Goal: Information Seeking & Learning: Learn about a topic

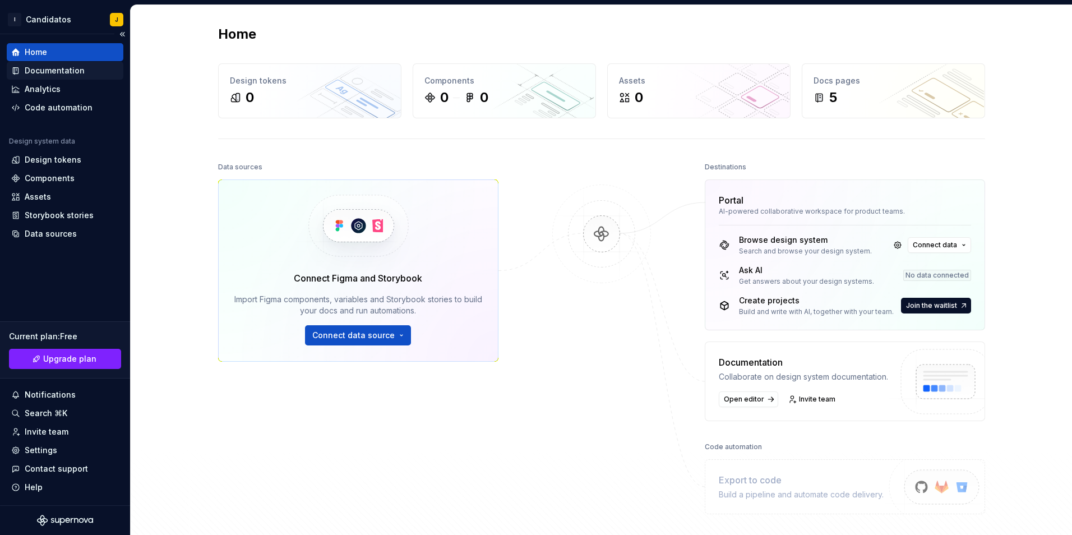
click at [58, 73] on div "Documentation" at bounding box center [55, 70] width 60 height 11
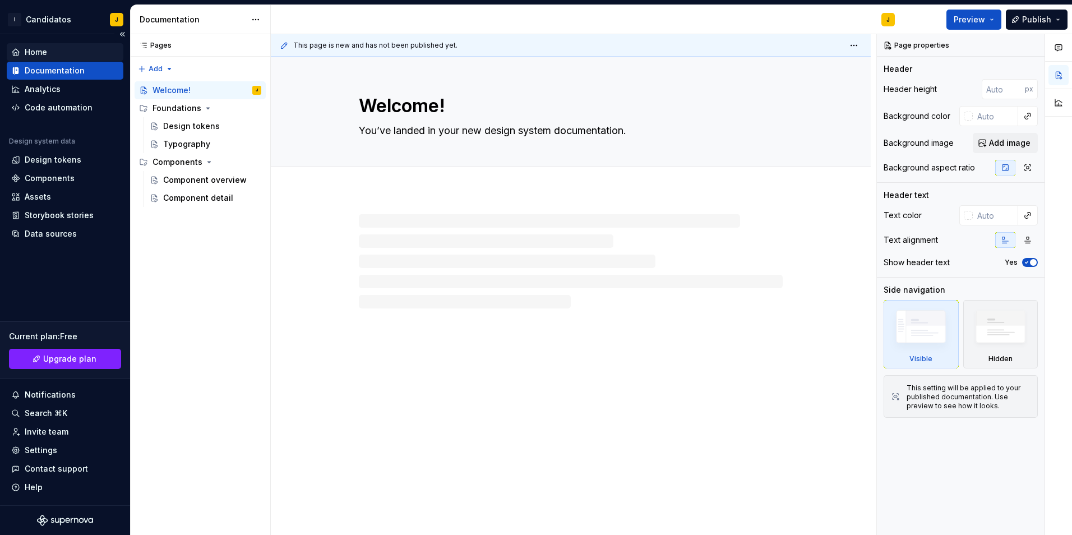
click at [58, 52] on div "Home" at bounding box center [65, 52] width 108 height 11
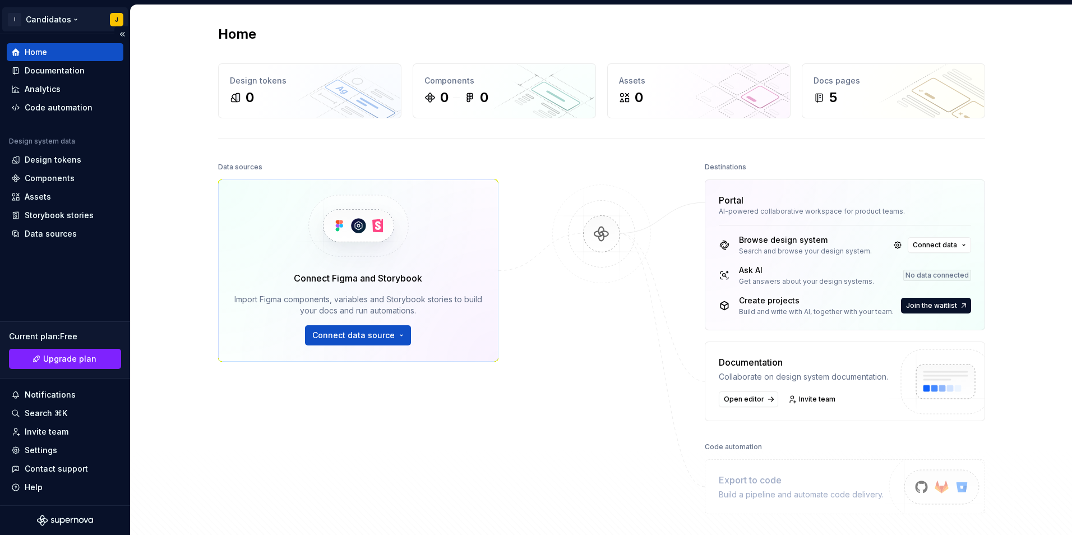
click at [58, 25] on html "I Candidatos J Home Documentation Analytics Code automation Design system data …" at bounding box center [536, 267] width 1072 height 535
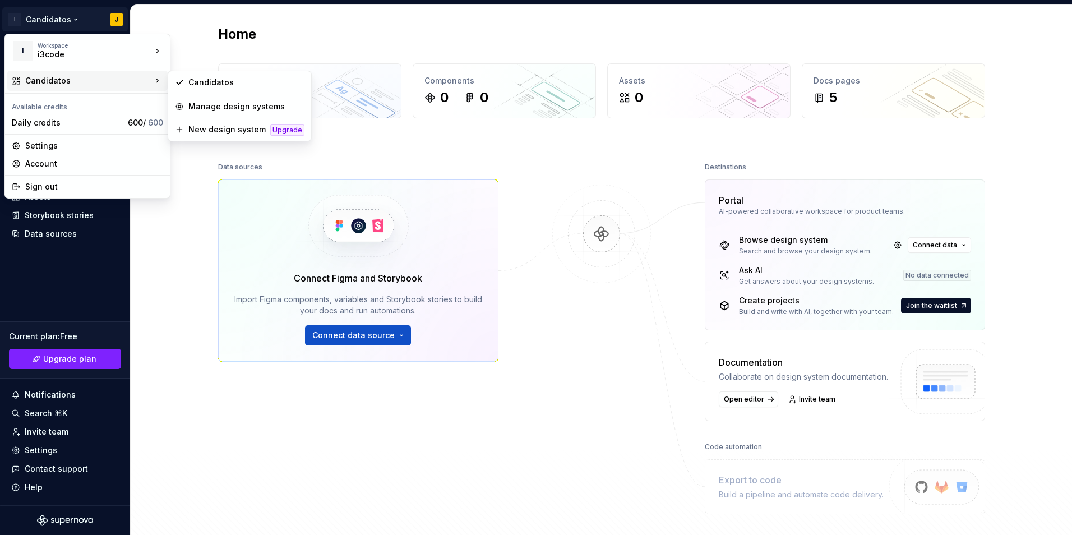
click at [153, 79] on icon at bounding box center [157, 80] width 11 height 11
click at [202, 90] on div "Candidatos" at bounding box center [239, 82] width 139 height 18
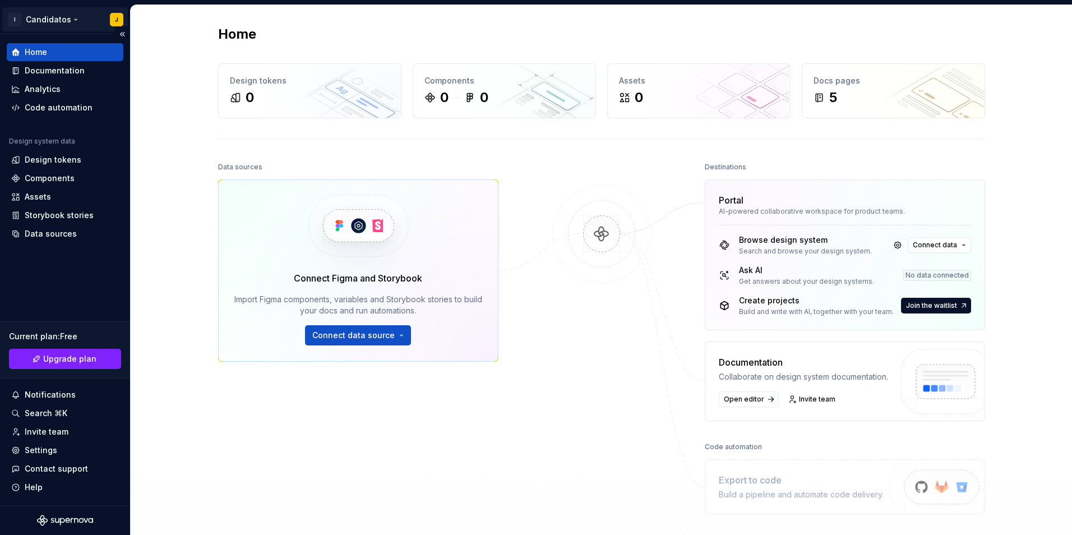
click at [66, 24] on html "I Candidatos J Home Documentation Analytics Code automation Design system data …" at bounding box center [536, 267] width 1072 height 535
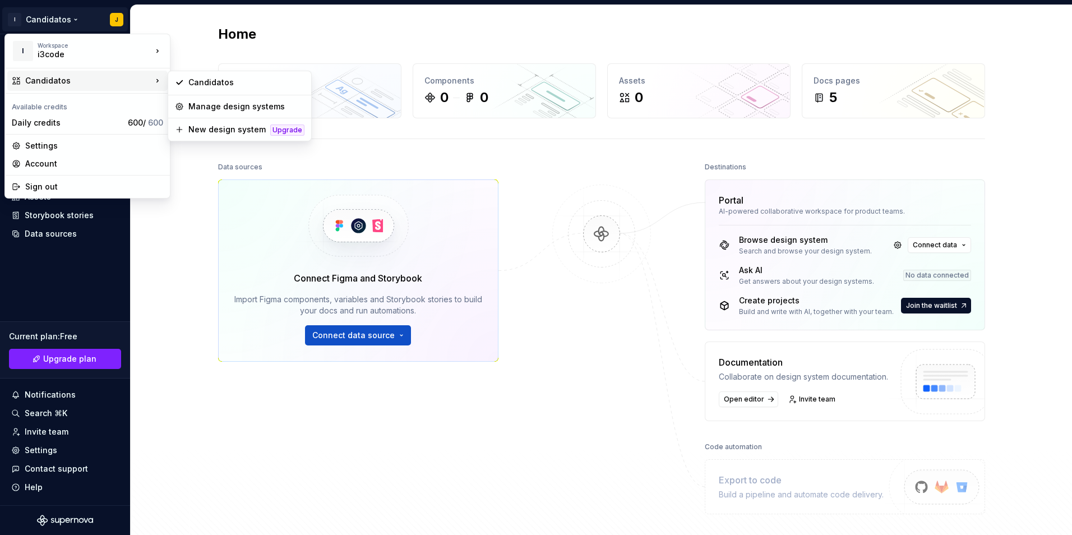
click at [153, 87] on div "Candidatos" at bounding box center [87, 81] width 160 height 20
click at [204, 113] on div "Manage design systems" at bounding box center [239, 107] width 139 height 18
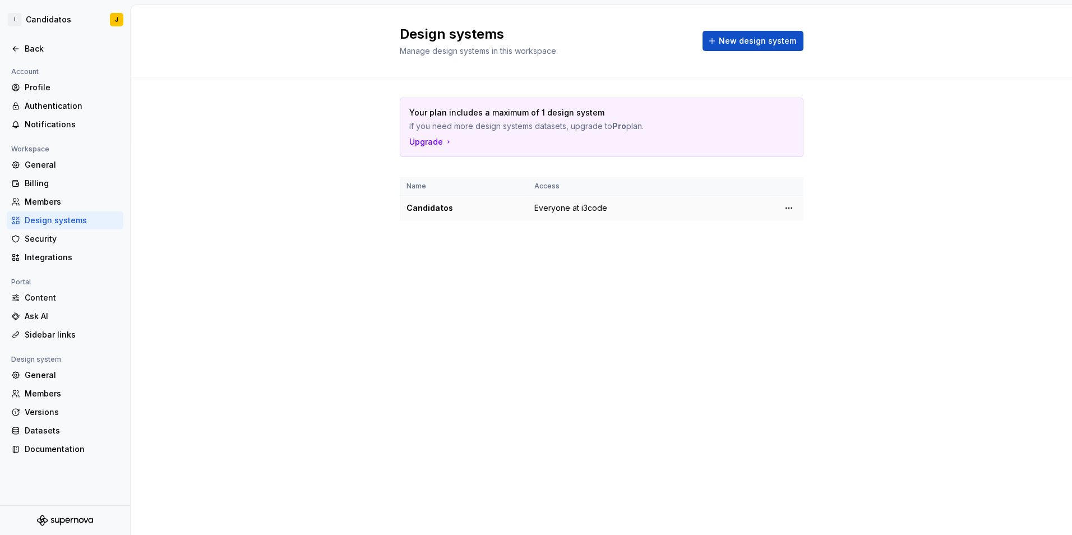
drag, startPoint x: 432, startPoint y: 216, endPoint x: 575, endPoint y: 207, distance: 143.3
click at [434, 215] on td "Candidatos" at bounding box center [464, 208] width 128 height 25
click at [792, 202] on html "I Candidatos J Back Account Profile Authentication Notifications Workspace Gene…" at bounding box center [536, 267] width 1072 height 535
click at [432, 207] on html "I Candidatos J Back Account Profile Authentication Notifications Workspace Gene…" at bounding box center [536, 267] width 1072 height 535
click at [431, 207] on div "Candidatos" at bounding box center [464, 207] width 114 height 11
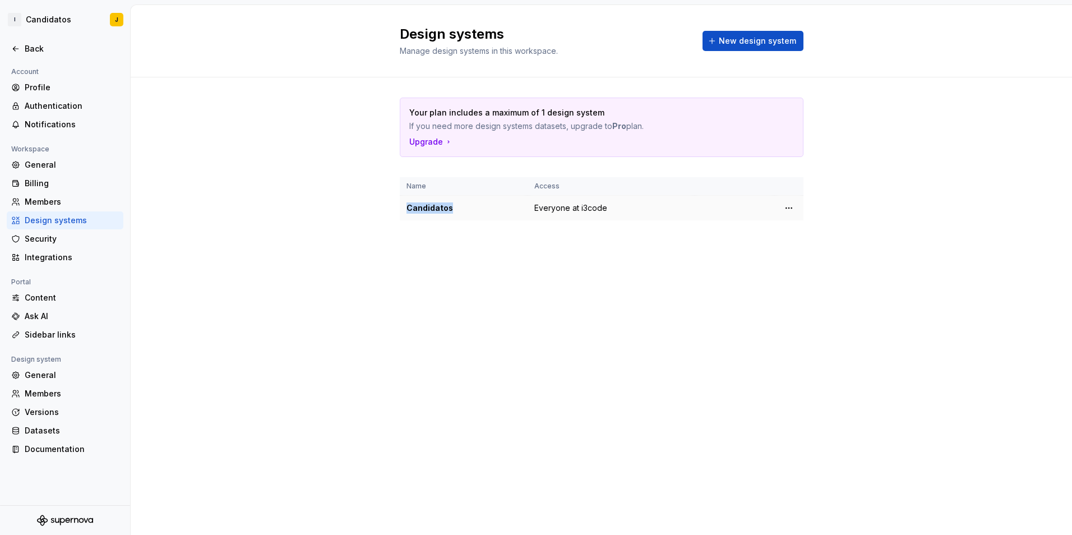
click at [431, 207] on div "Candidatos" at bounding box center [464, 207] width 114 height 11
drag, startPoint x: 431, startPoint y: 207, endPoint x: 444, endPoint y: 202, distance: 13.1
click at [444, 202] on div "Candidatos" at bounding box center [464, 207] width 114 height 11
click at [426, 210] on div "Candidatos" at bounding box center [464, 207] width 114 height 11
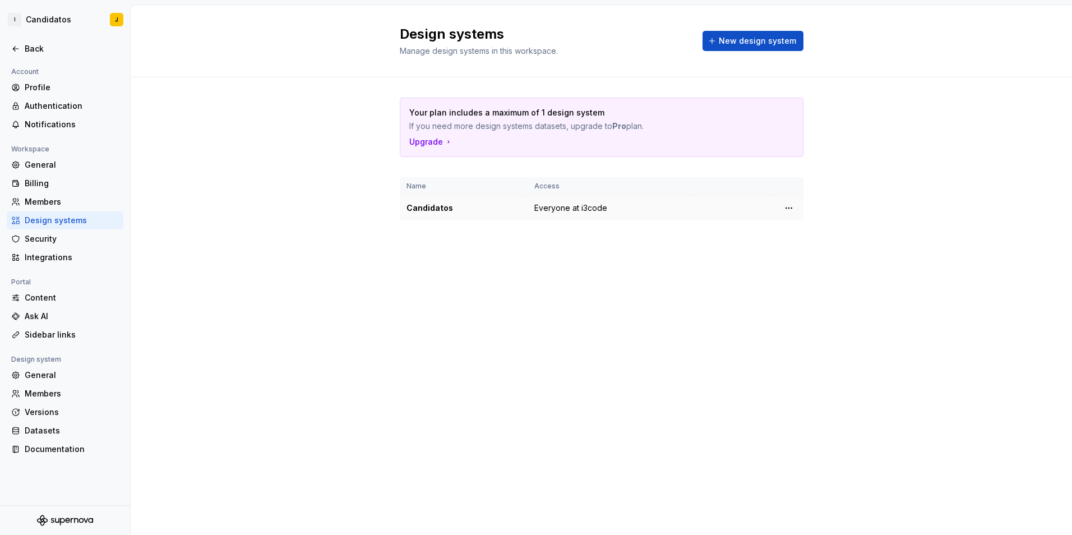
drag, startPoint x: 426, startPoint y: 210, endPoint x: 445, endPoint y: 208, distance: 18.6
click at [445, 208] on div "Candidatos" at bounding box center [464, 207] width 114 height 11
click at [448, 206] on div "Candidatos" at bounding box center [464, 207] width 114 height 11
click at [420, 206] on div "Candidatos" at bounding box center [464, 207] width 114 height 11
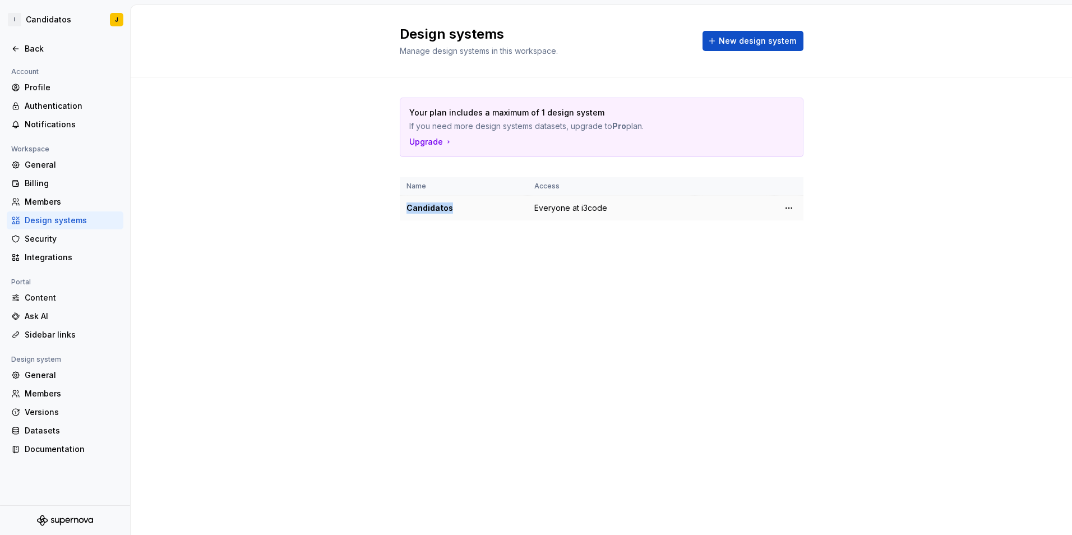
click at [420, 206] on div "Candidatos" at bounding box center [464, 207] width 114 height 11
drag, startPoint x: 420, startPoint y: 206, endPoint x: 393, endPoint y: 204, distance: 27.6
click at [393, 204] on div "Your plan includes a maximum of 1 design system If you need more design systems…" at bounding box center [602, 170] width 942 height 186
click at [21, 45] on div "Back" at bounding box center [65, 48] width 108 height 11
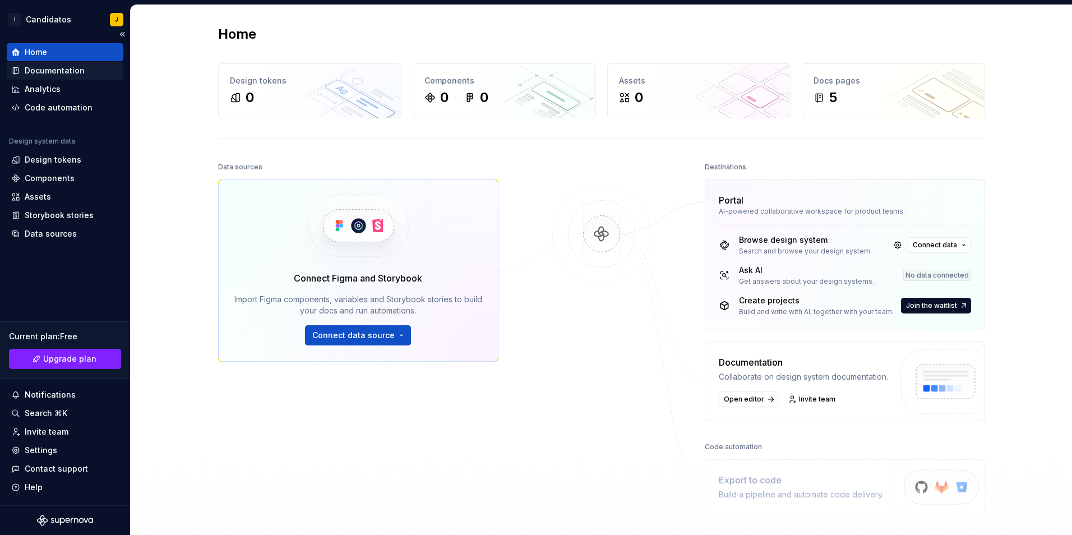
click at [51, 68] on div "Documentation" at bounding box center [55, 70] width 60 height 11
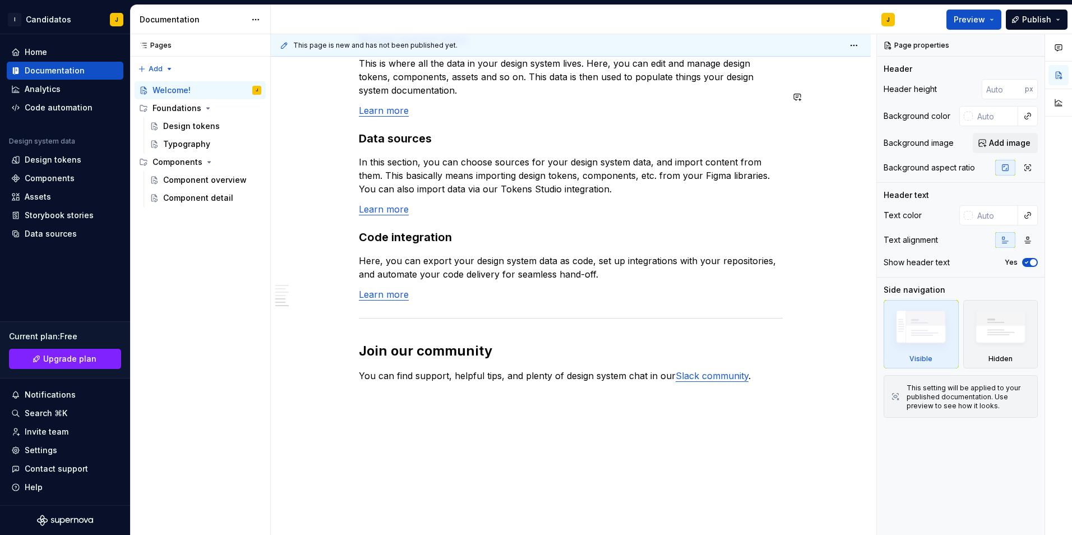
scroll to position [889, 0]
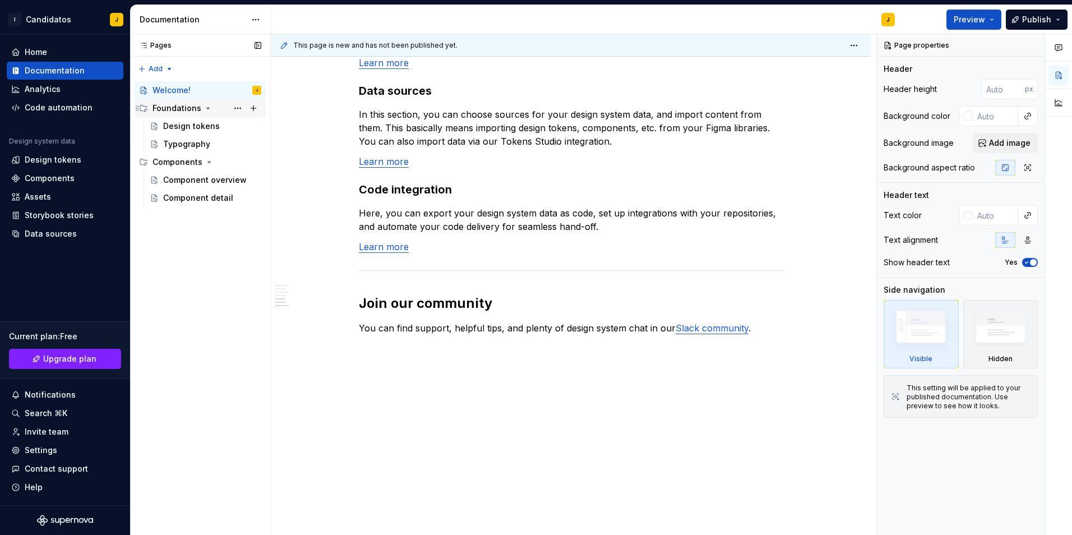
click at [167, 103] on div "Foundations" at bounding box center [177, 108] width 49 height 11
click at [169, 112] on div "Foundations" at bounding box center [177, 108] width 49 height 11
click at [171, 123] on div "Design tokens" at bounding box center [191, 126] width 57 height 11
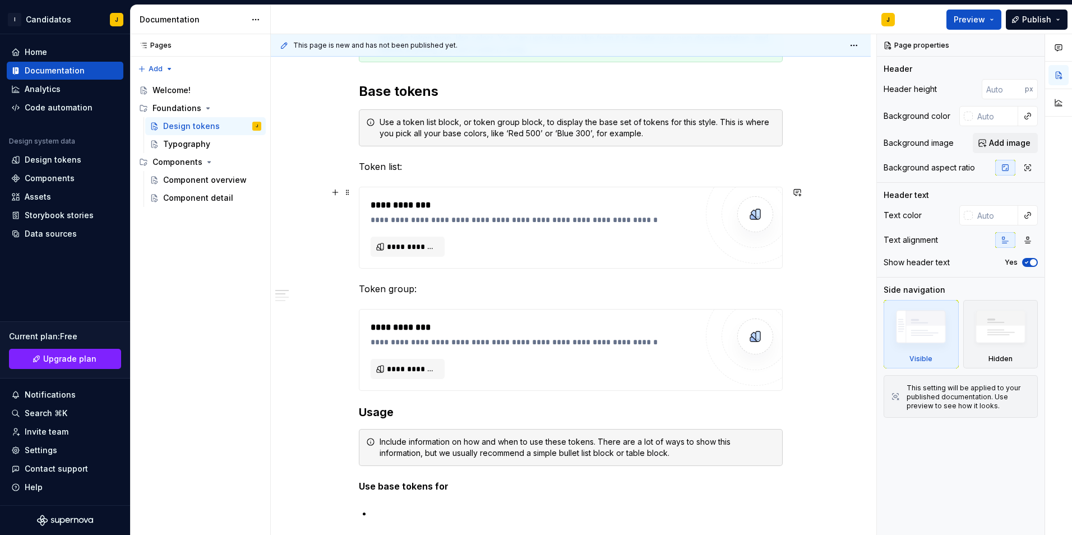
scroll to position [224, 0]
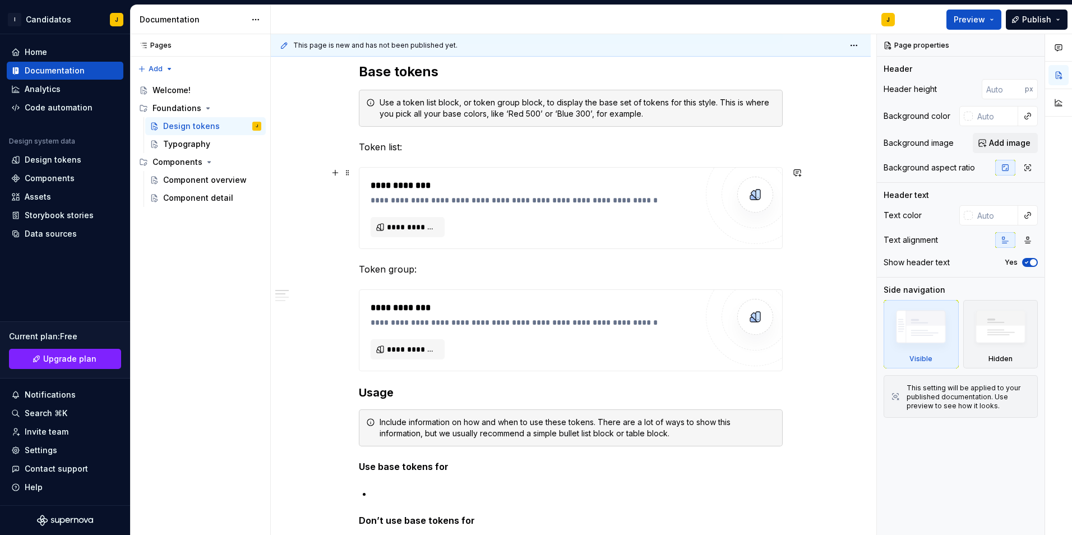
click at [747, 188] on img at bounding box center [755, 194] width 22 height 22
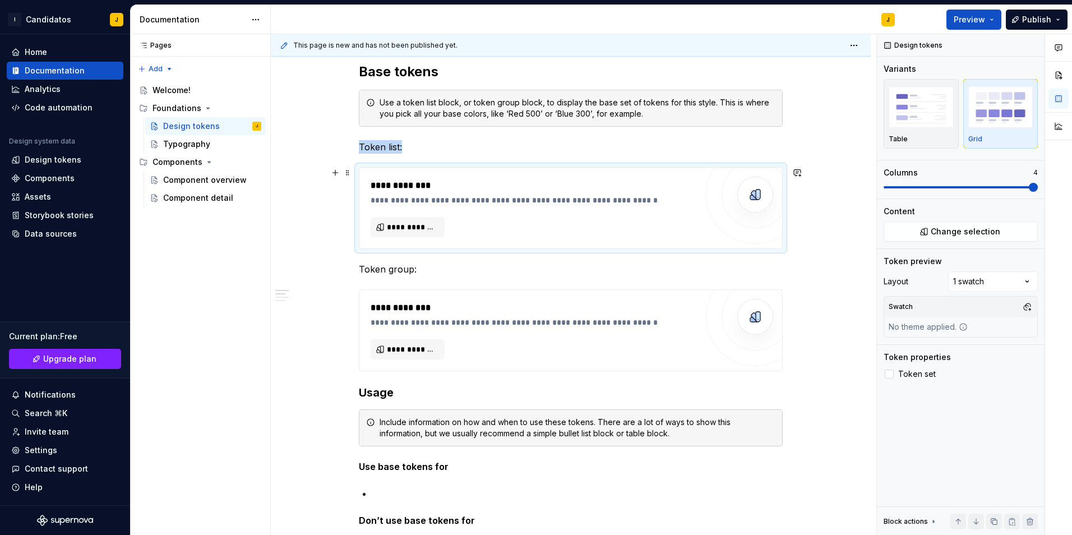
click at [753, 195] on img at bounding box center [755, 194] width 22 height 22
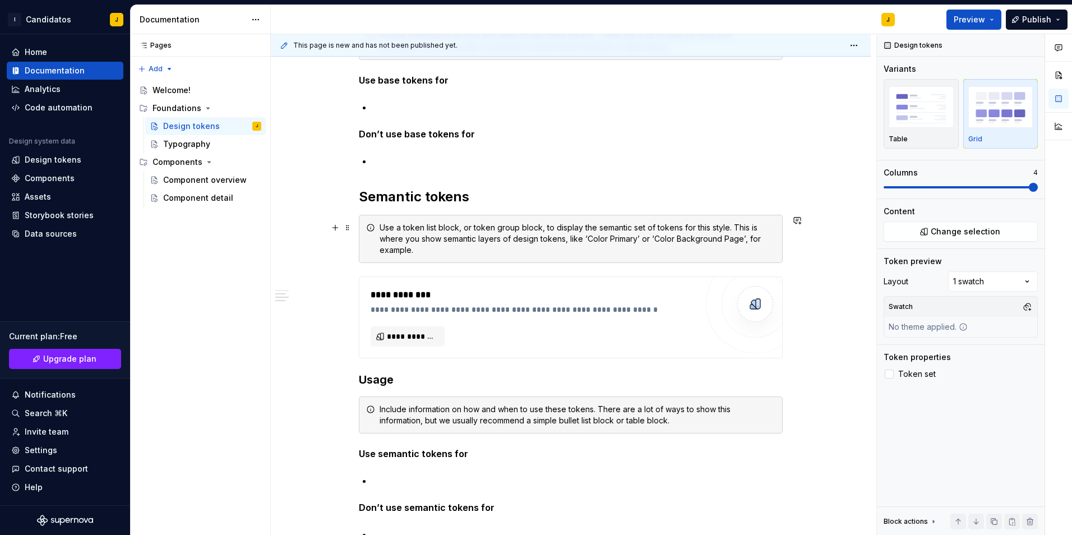
scroll to position [617, 0]
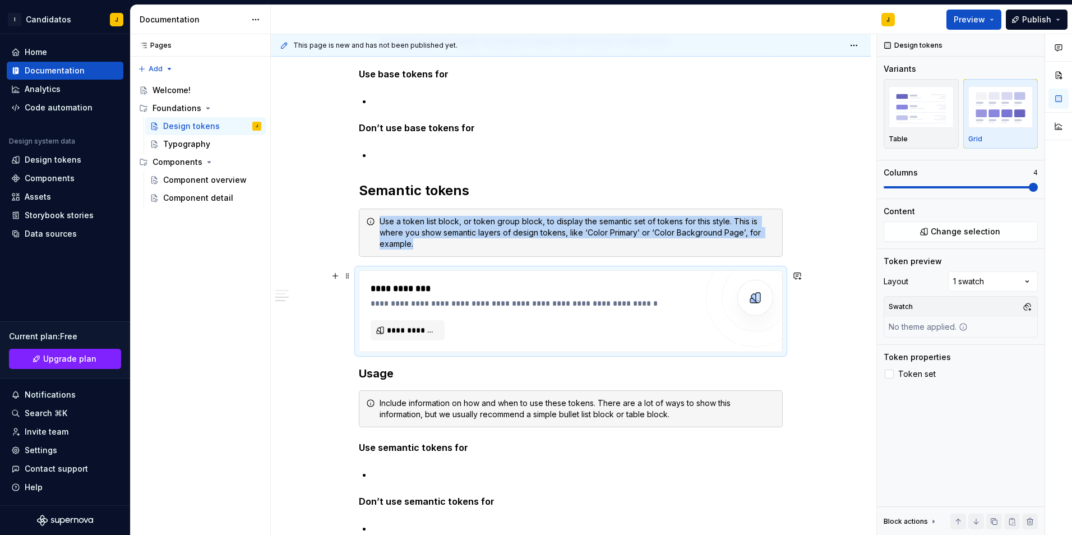
click at [467, 279] on div "**********" at bounding box center [570, 311] width 423 height 81
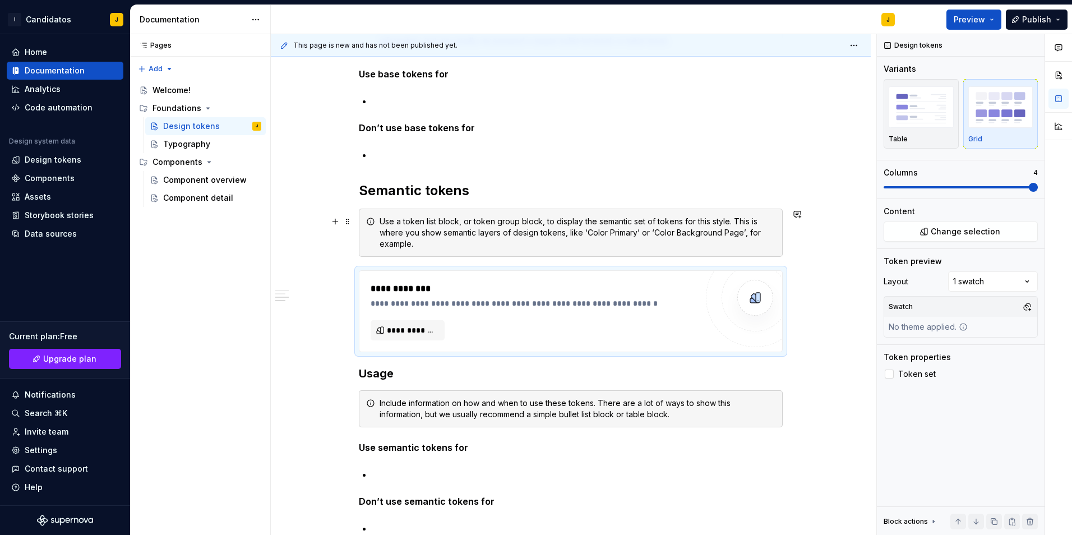
click at [460, 231] on div "Use a token list block, or token group block, to display the semantic set of to…" at bounding box center [578, 233] width 396 height 34
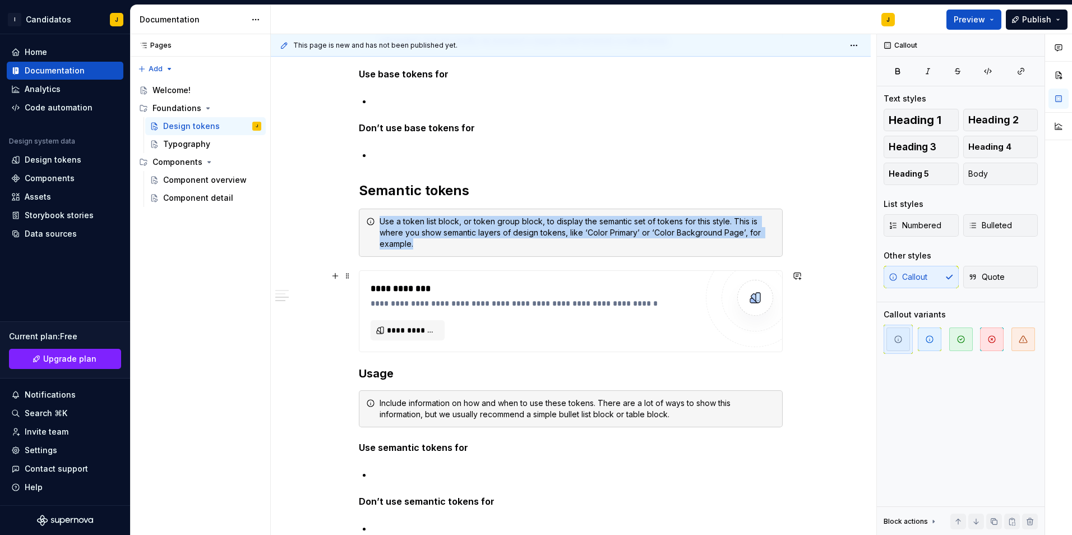
click at [439, 291] on div "**********" at bounding box center [534, 288] width 326 height 13
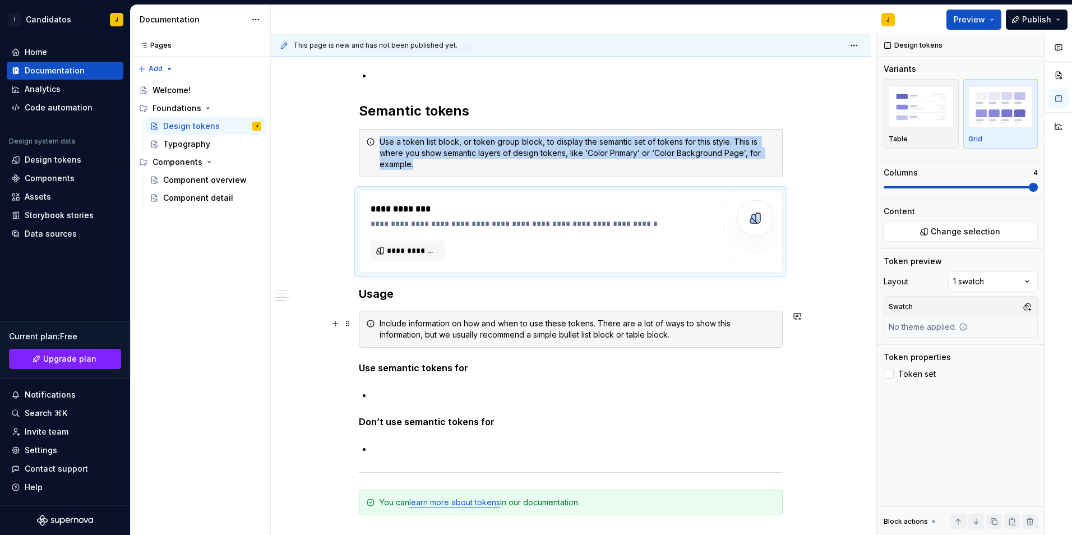
scroll to position [785, 0]
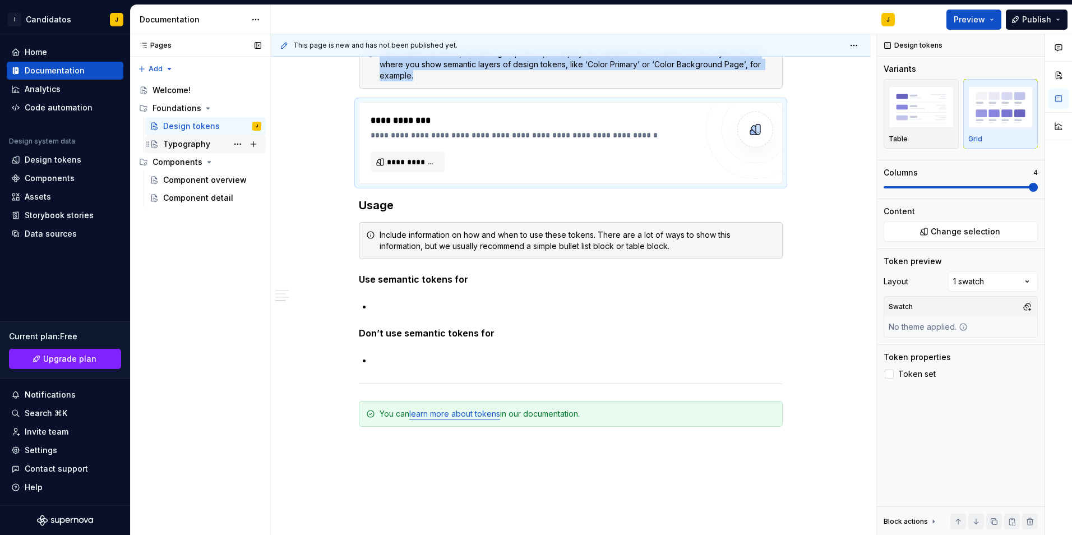
click at [201, 142] on div "Typography" at bounding box center [186, 144] width 47 height 11
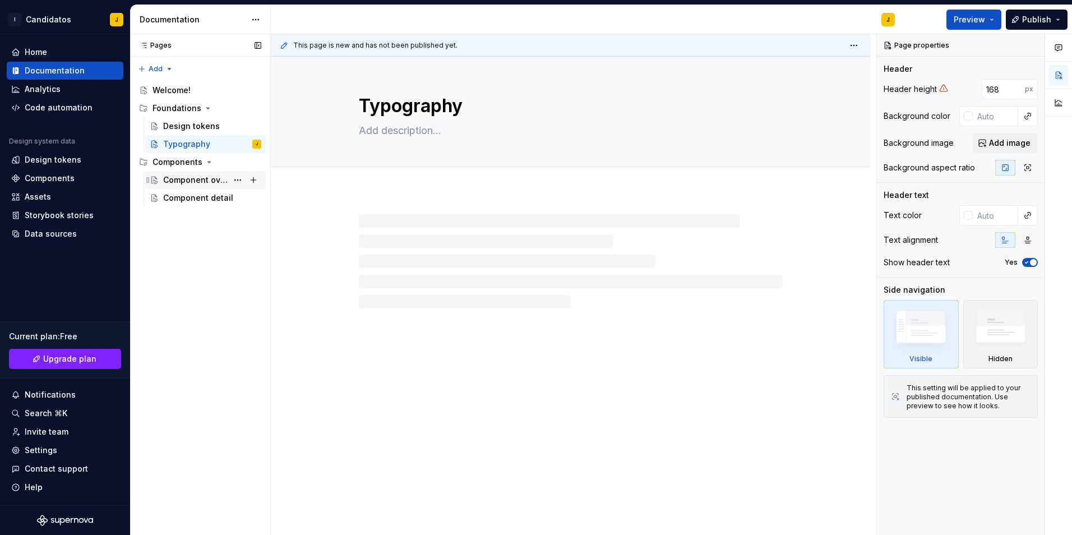
click at [206, 183] on div "Component overview" at bounding box center [195, 179] width 64 height 11
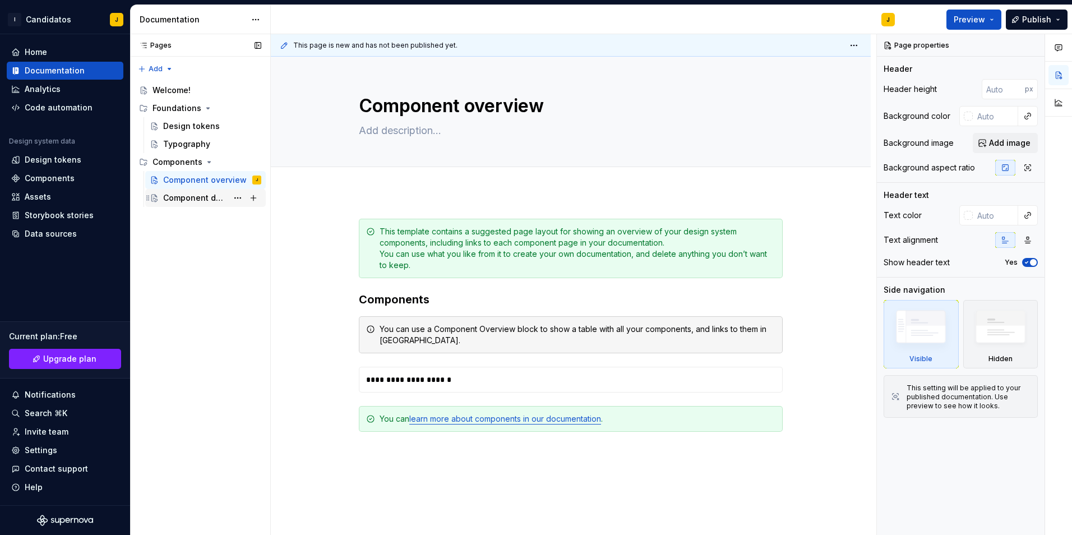
click at [196, 203] on div "Component detail" at bounding box center [195, 197] width 64 height 11
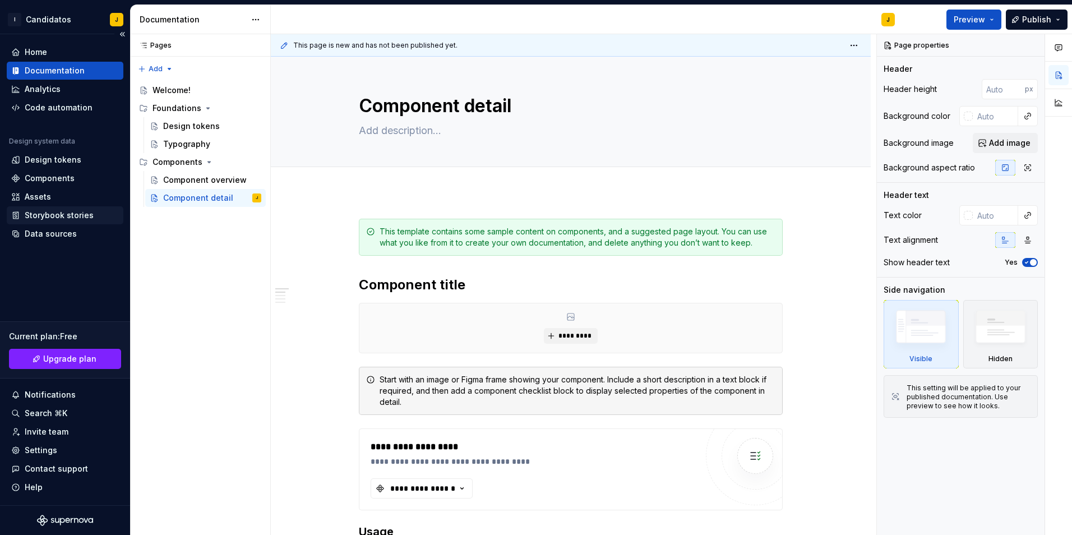
type textarea "*"
click at [64, 216] on div "Storybook stories" at bounding box center [59, 215] width 69 height 11
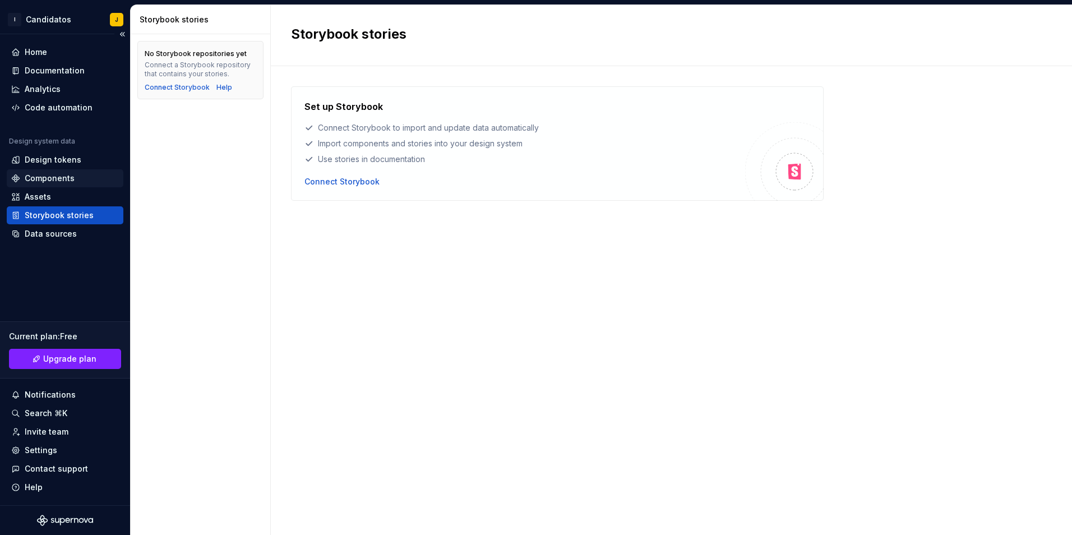
click at [84, 182] on div "Components" at bounding box center [65, 178] width 108 height 11
